Goal: Navigation & Orientation: Go to known website

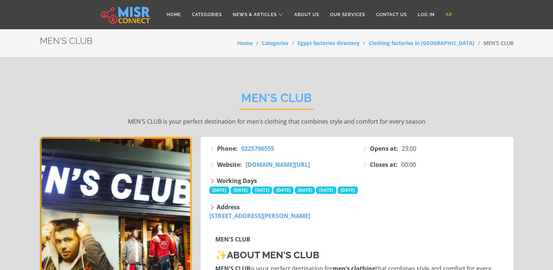
click at [450, 13] on link "AR" at bounding box center [449, 15] width 18 height 14
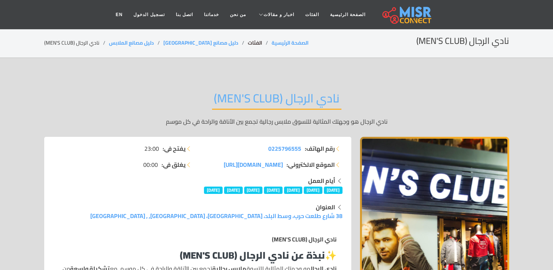
click at [248, 44] on link "الفئات" at bounding box center [255, 42] width 14 height 9
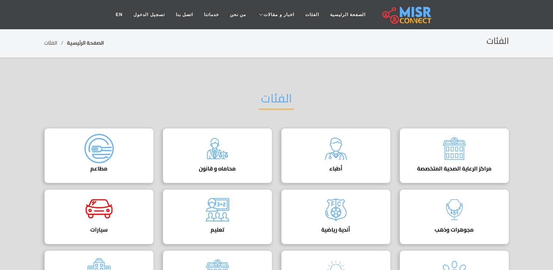
click at [81, 44] on link "الصفحة الرئيسية" at bounding box center [85, 42] width 37 height 9
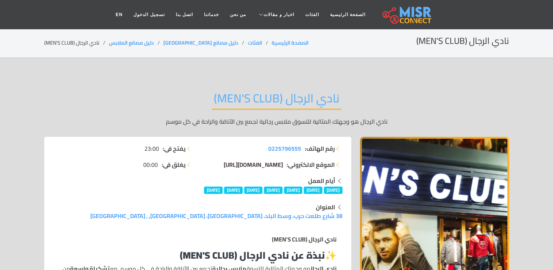
click at [257, 165] on span "[DOMAIN_NAME][URL]" at bounding box center [252, 164] width 59 height 11
